Goal: Transaction & Acquisition: Subscribe to service/newsletter

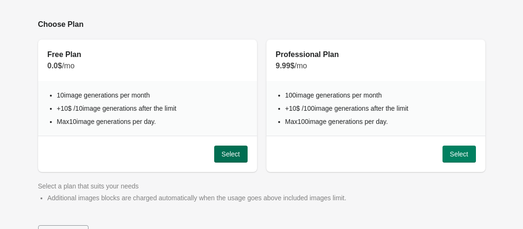
click at [221, 150] on button "Select" at bounding box center [230, 153] width 33 height 17
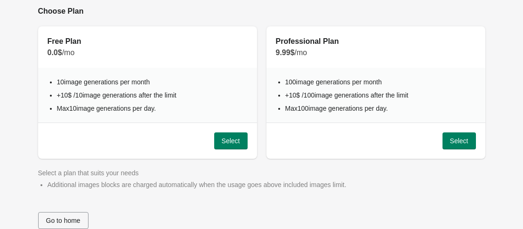
scroll to position [17, 0]
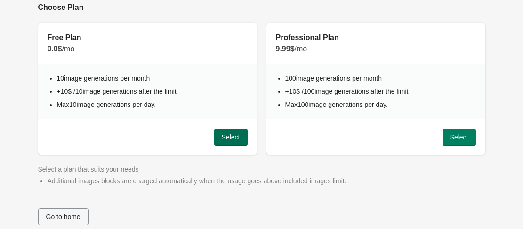
click at [231, 137] on span "Select" at bounding box center [231, 137] width 18 height 8
